Goal: Task Accomplishment & Management: Manage account settings

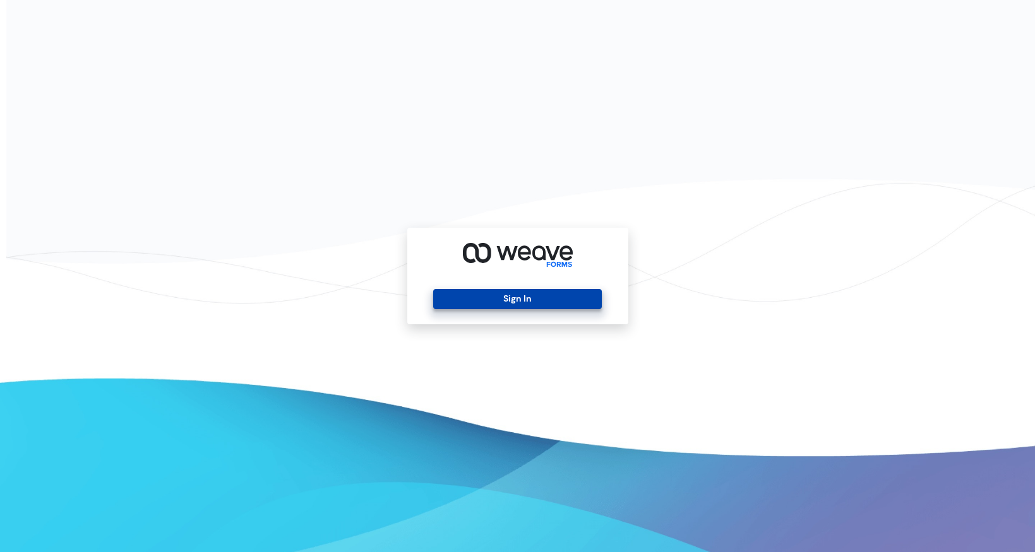
click at [545, 292] on button "Sign In" at bounding box center [517, 299] width 169 height 20
